Goal: Subscribe to service/newsletter

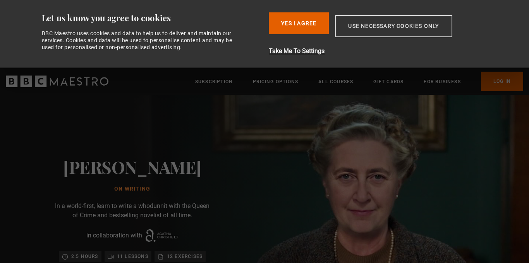
click at [398, 27] on button "Use necessary cookies only" at bounding box center [393, 26] width 117 height 22
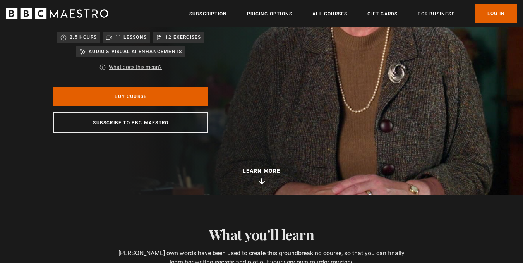
scroll to position [77, 0]
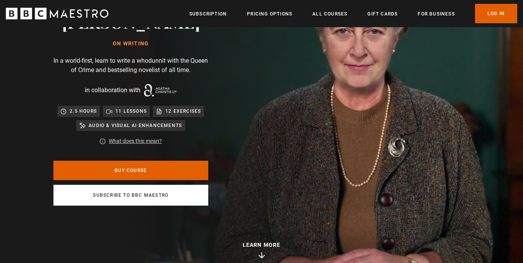
click at [125, 194] on link "Subscribe to BBC Maestro" at bounding box center [130, 195] width 155 height 21
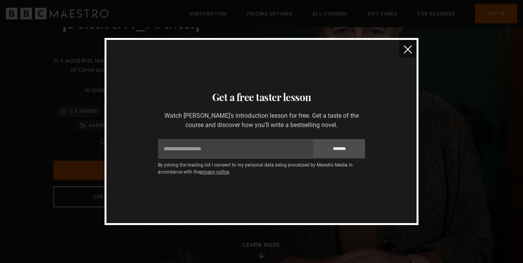
click at [407, 49] on img "close" at bounding box center [408, 49] width 8 height 8
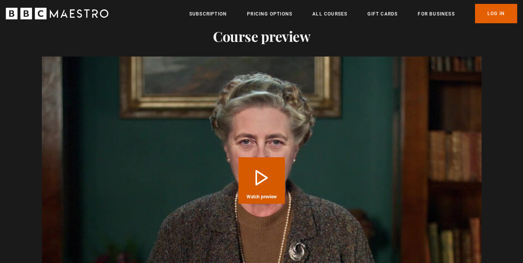
scroll to position [0, 304]
